Goal: Task Accomplishment & Management: Complete application form

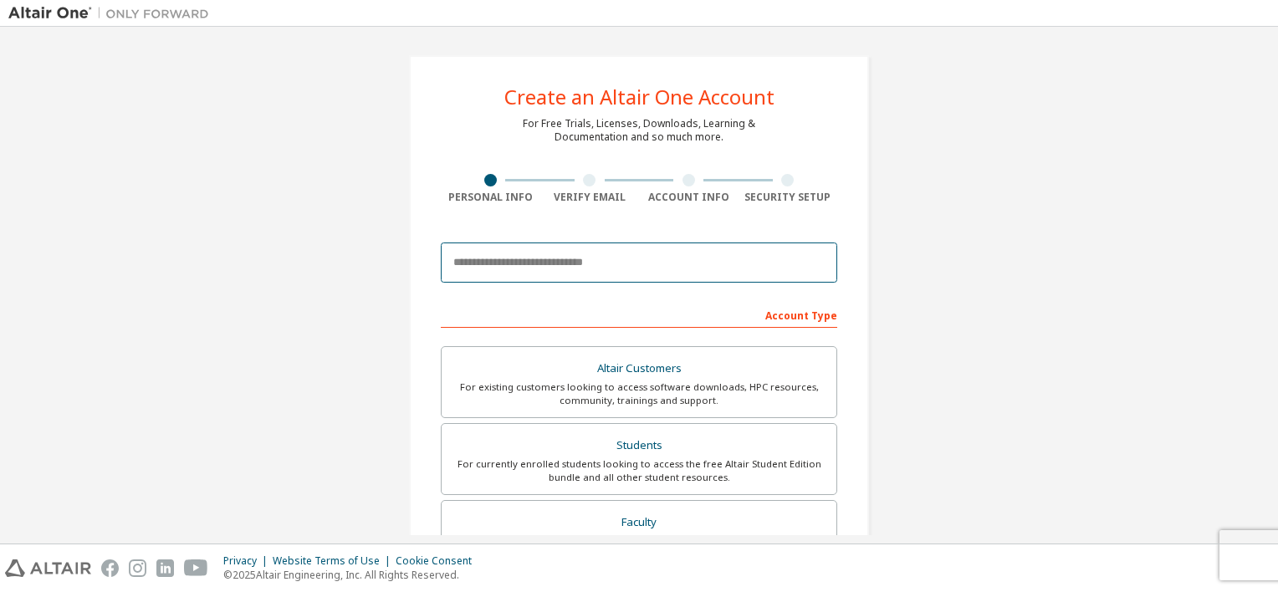
click at [491, 258] on input "email" at bounding box center [639, 263] width 396 height 40
type input "**********"
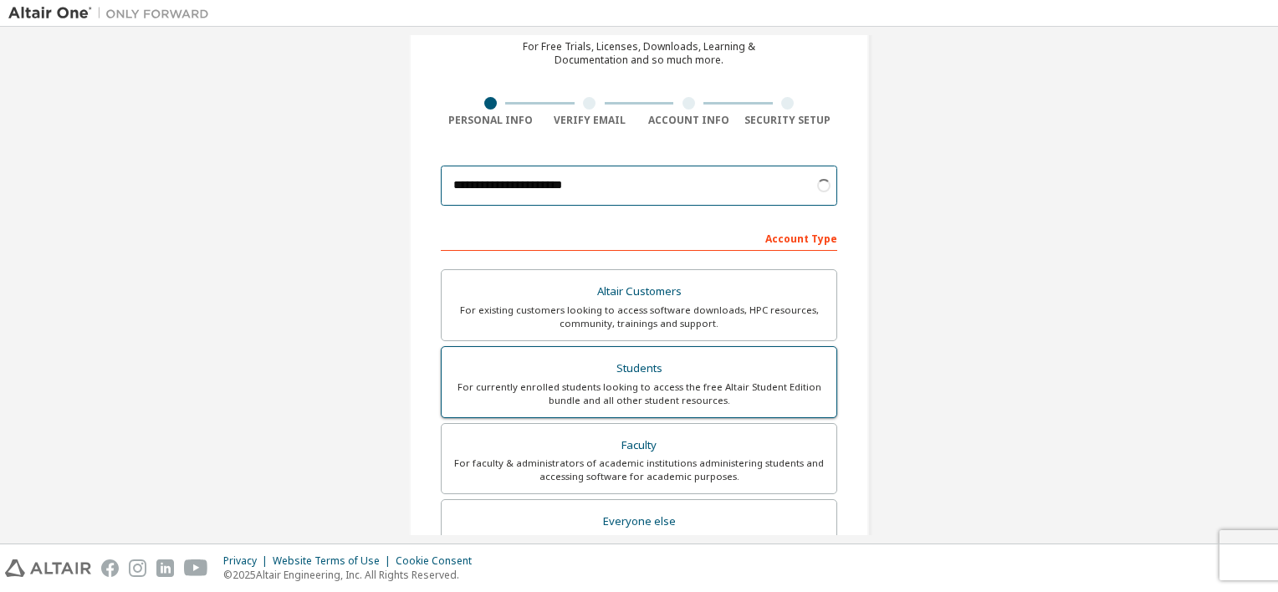
scroll to position [90, 0]
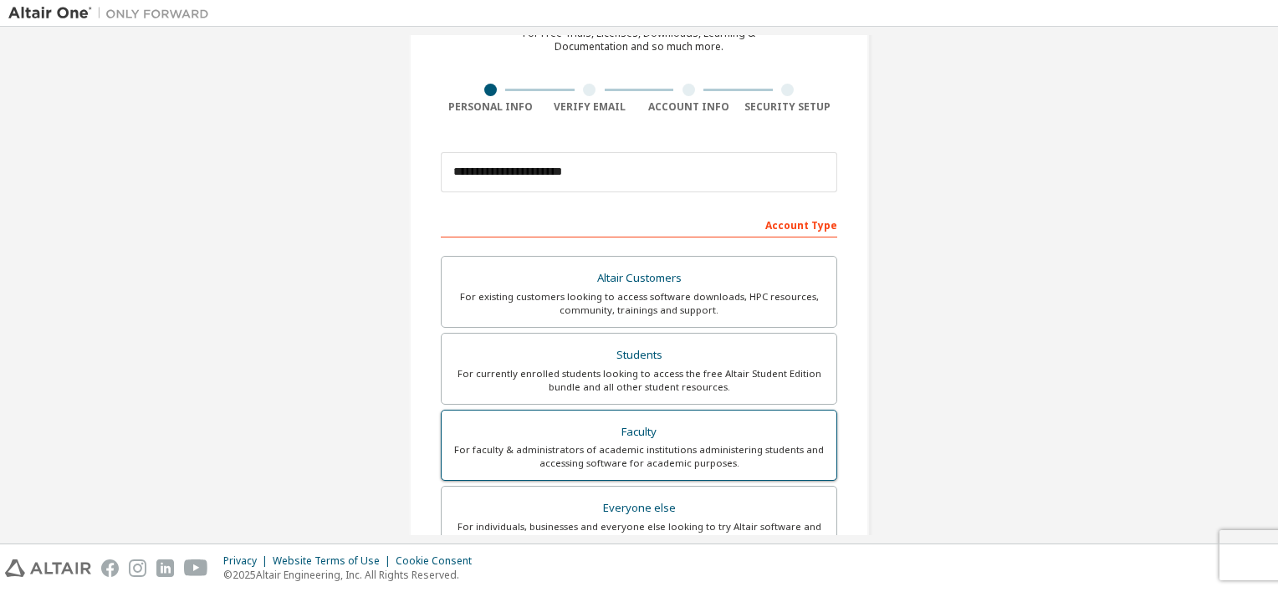
click at [621, 463] on div "For faculty & administrators of academic institutions administering students an…" at bounding box center [639, 456] width 375 height 27
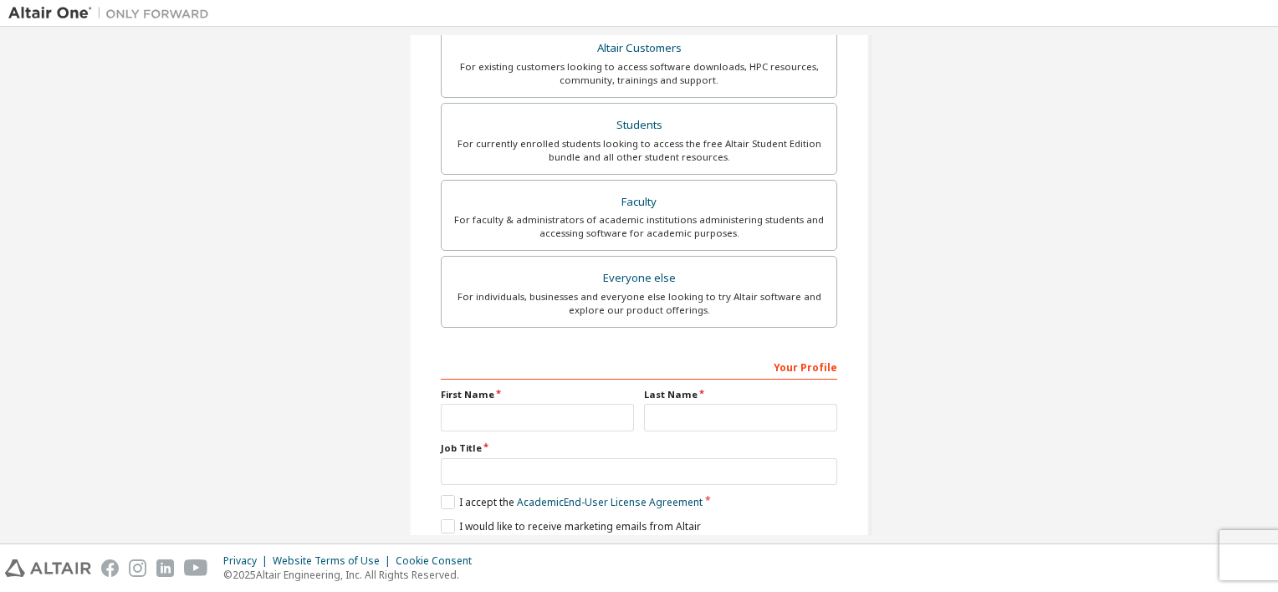
scroll to position [321, 0]
click at [600, 412] on input "text" at bounding box center [537, 417] width 193 height 28
type input "******"
click at [524, 465] on input "text" at bounding box center [639, 471] width 396 height 28
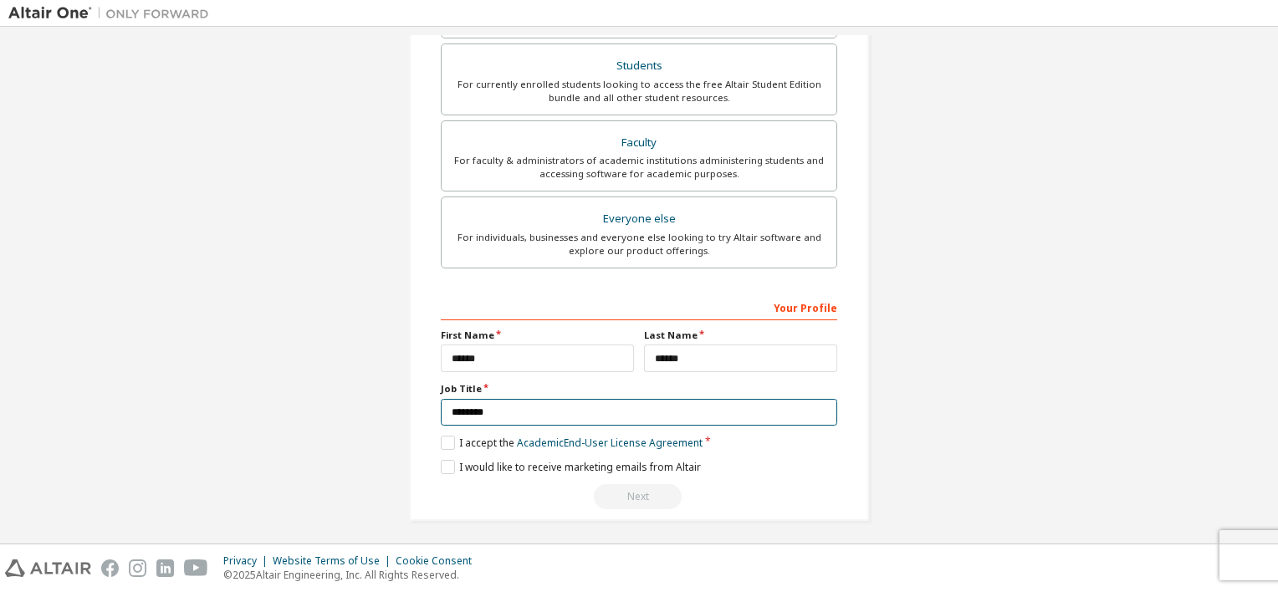
scroll to position [381, 0]
type input "********"
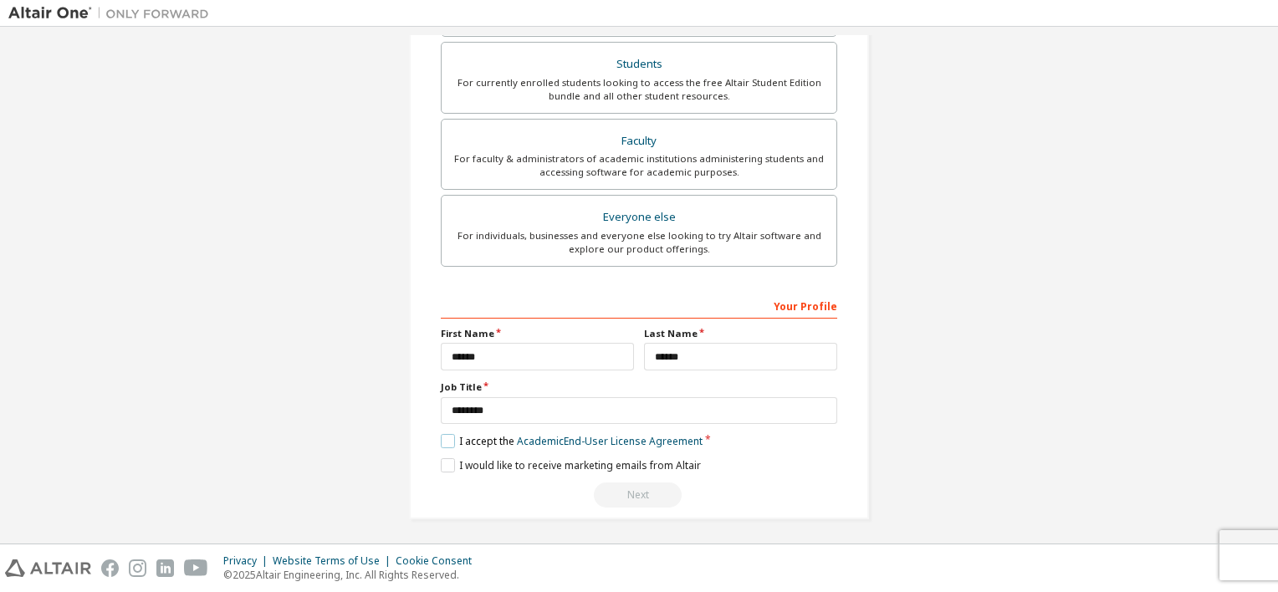
click at [451, 437] on label "I accept the Academic End-User License Agreement" at bounding box center [572, 441] width 262 height 14
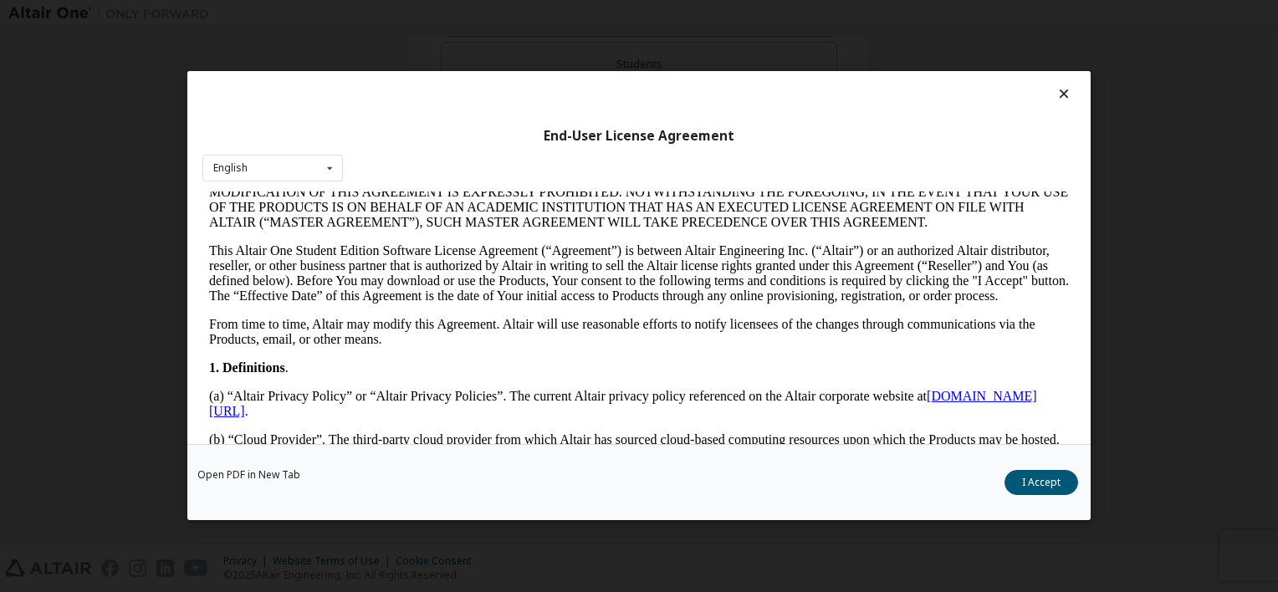
scroll to position [176, 0]
click at [1036, 484] on button "I Accept" at bounding box center [1041, 483] width 74 height 25
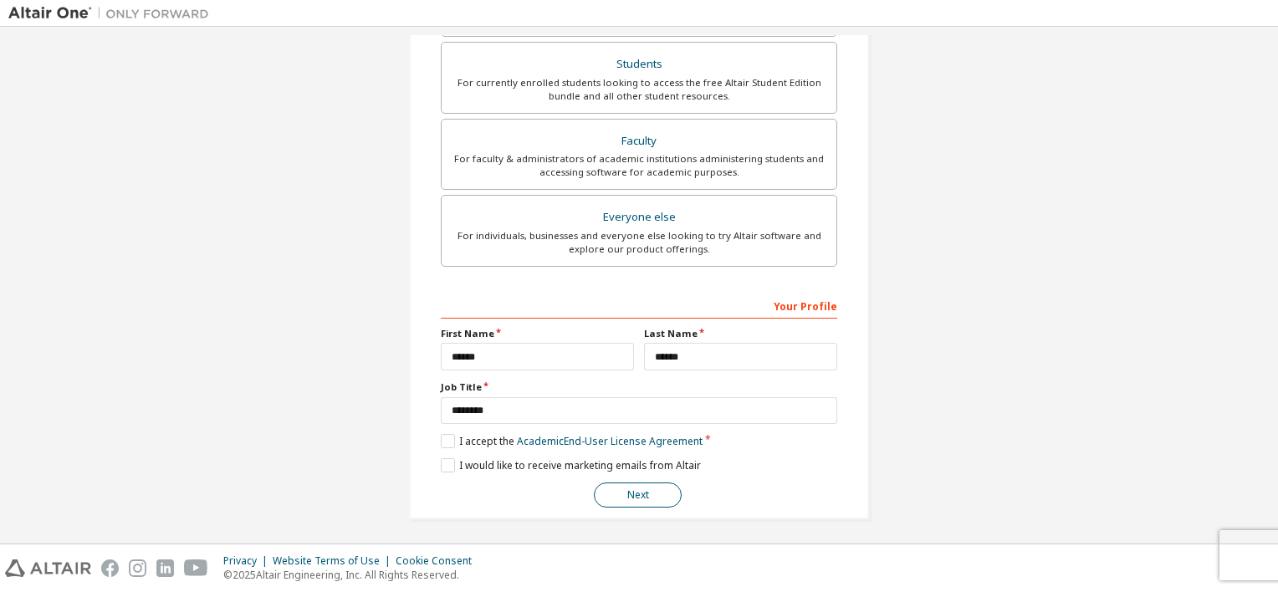
click at [626, 483] on button "Next" at bounding box center [638, 495] width 88 height 25
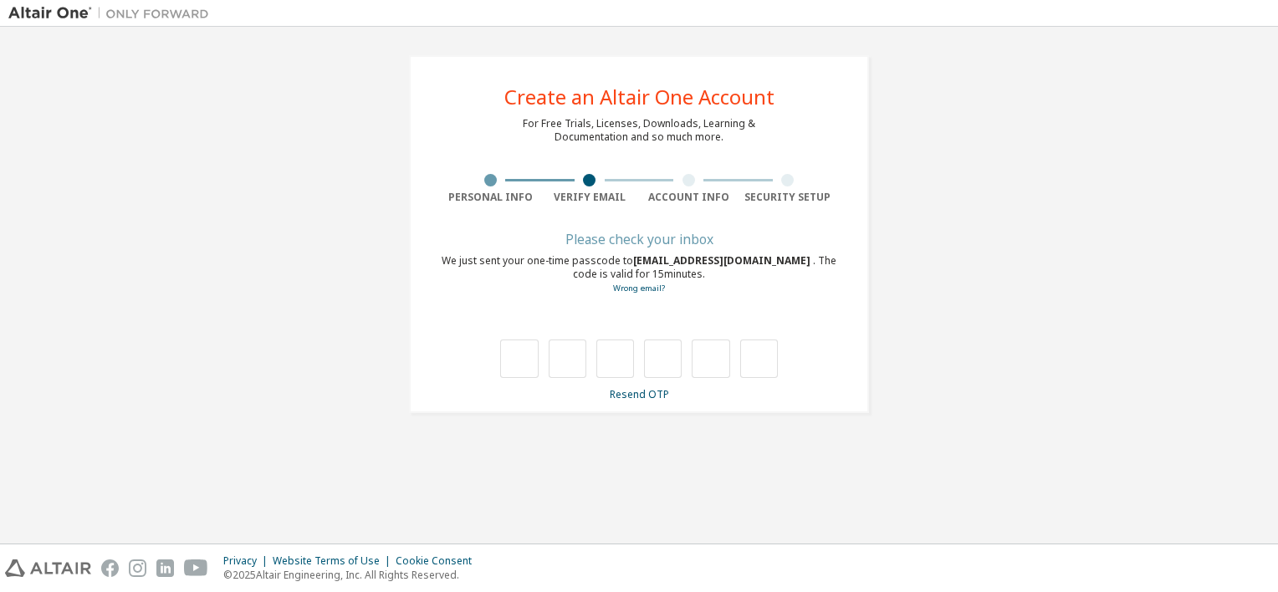
scroll to position [0, 0]
type input "*"
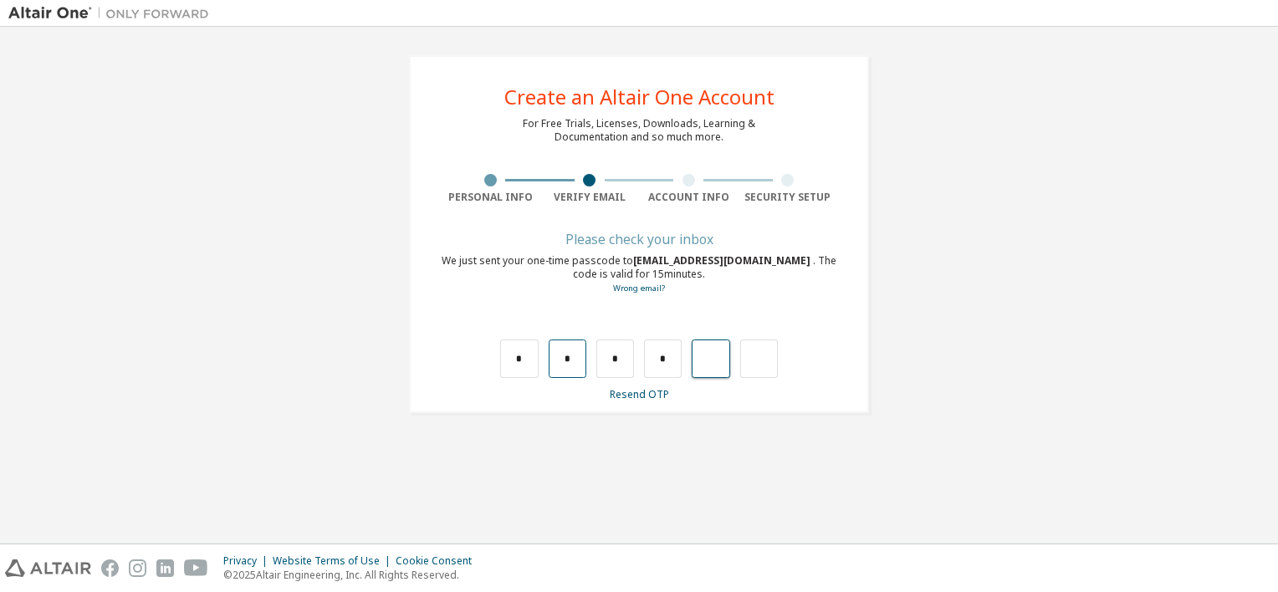
type input "*"
